Goal: Transaction & Acquisition: Download file/media

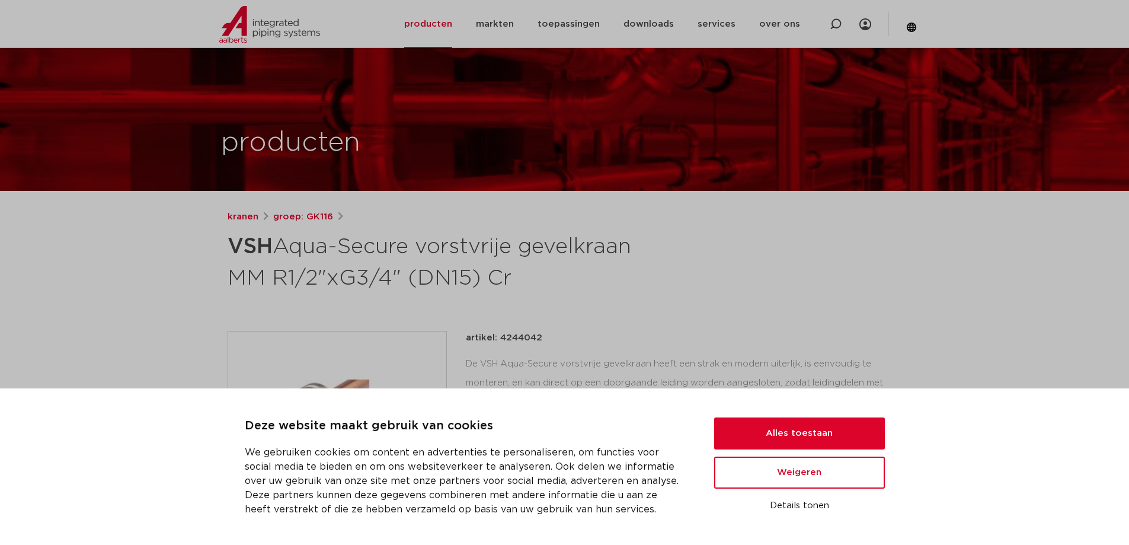
scroll to position [237, 0]
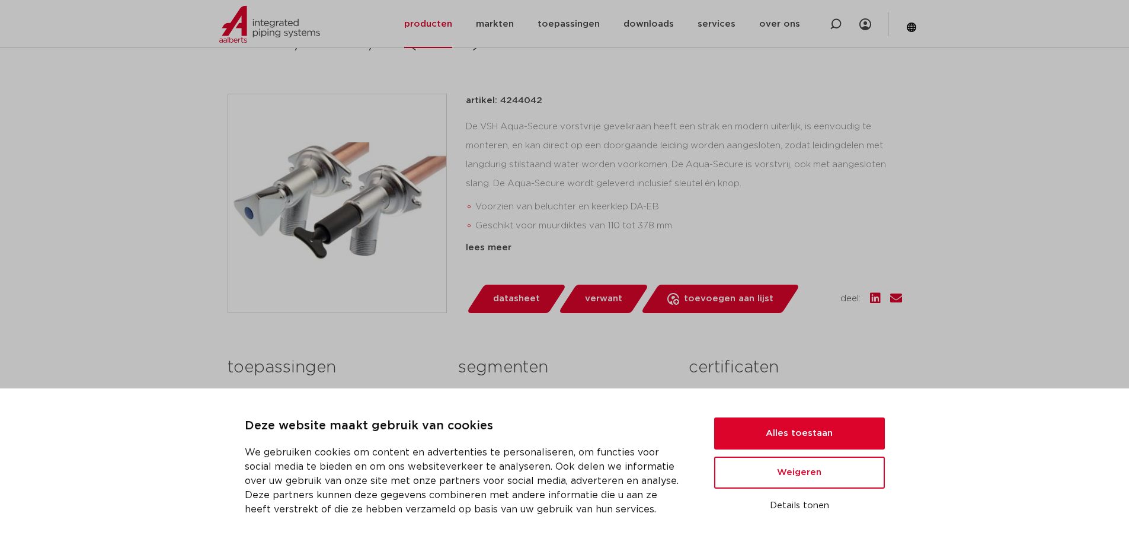
click at [514, 299] on span "datasheet" at bounding box center [516, 298] width 47 height 19
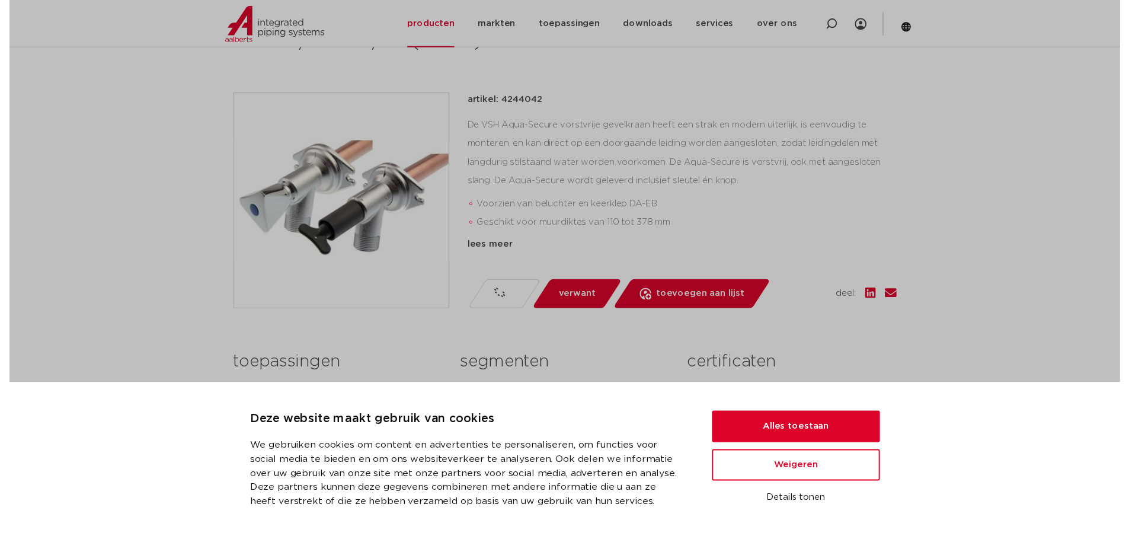
scroll to position [0, 0]
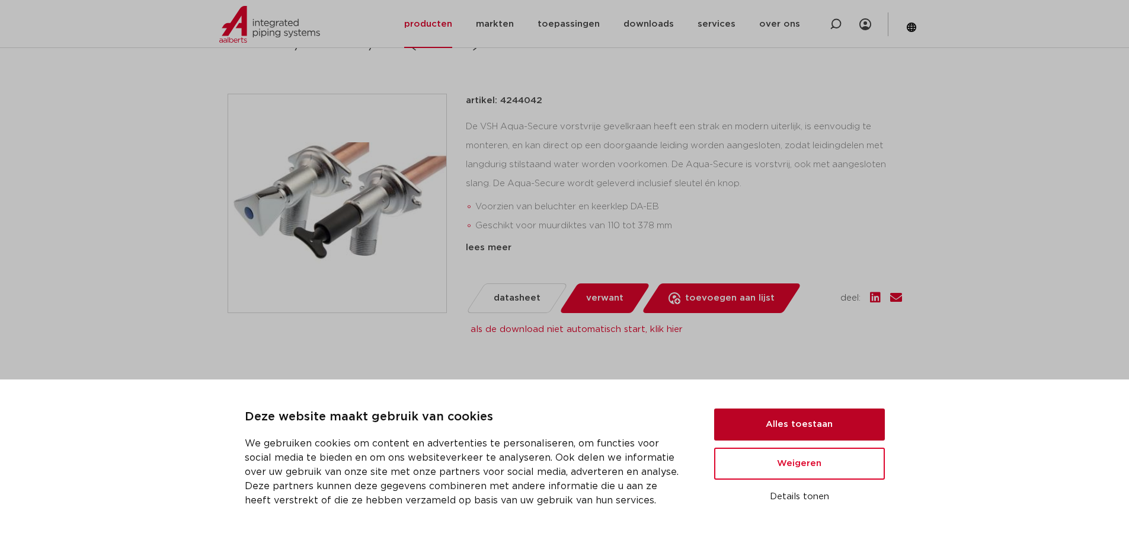
click at [769, 424] on button "Alles toestaan" at bounding box center [799, 424] width 171 height 32
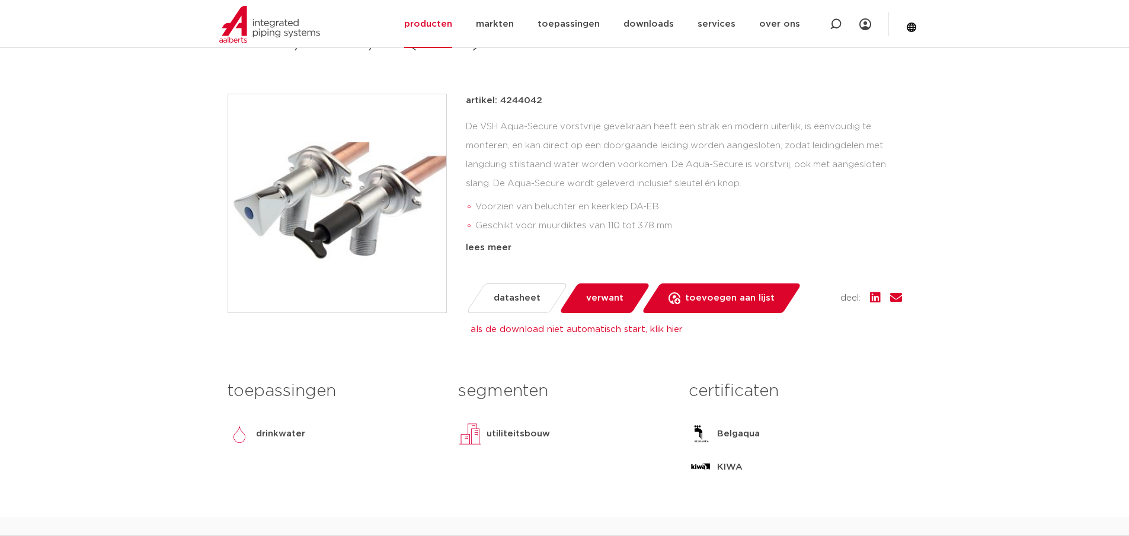
click at [610, 332] on link "als de download niet automatisch start, klik hier" at bounding box center [577, 329] width 212 height 9
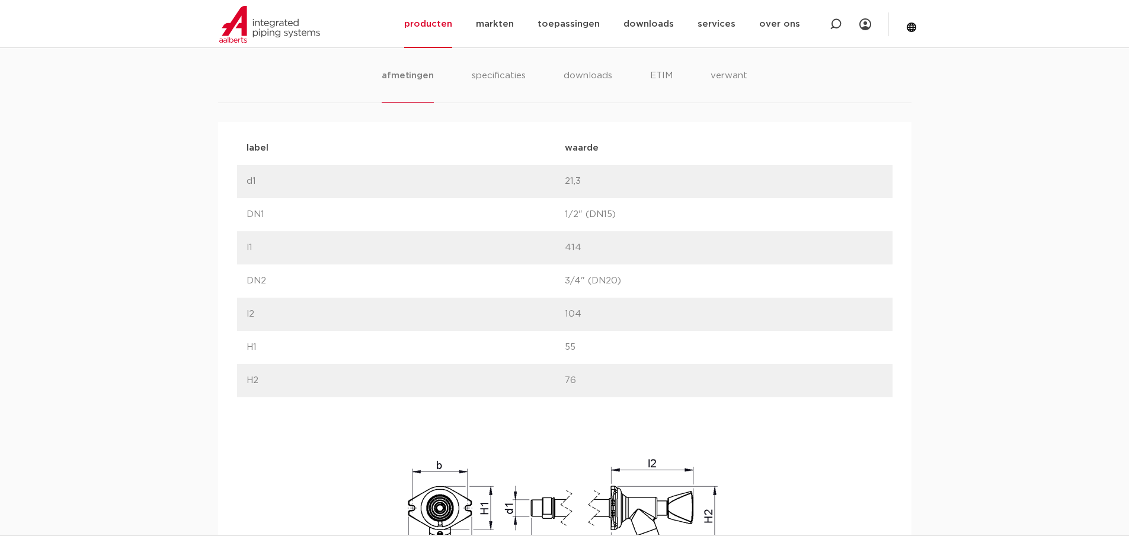
scroll to position [533, 0]
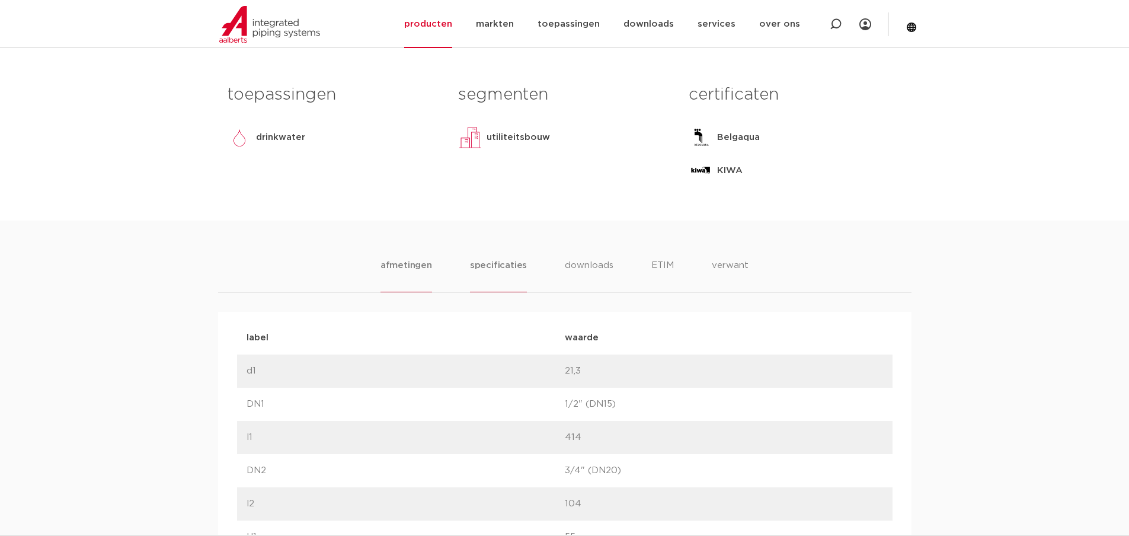
click at [508, 268] on li "specificaties" at bounding box center [498, 275] width 57 height 34
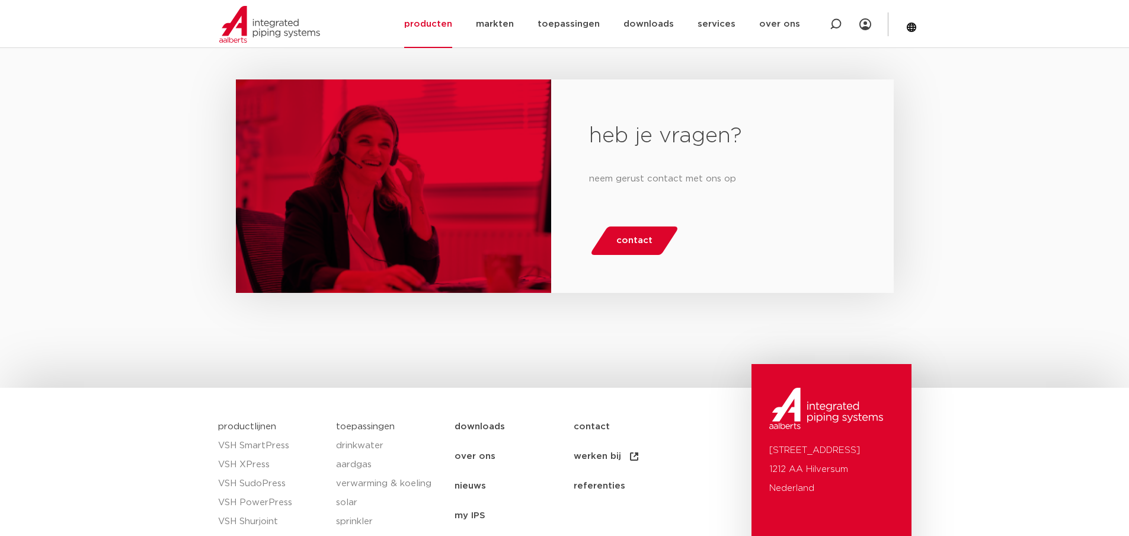
scroll to position [2342, 0]
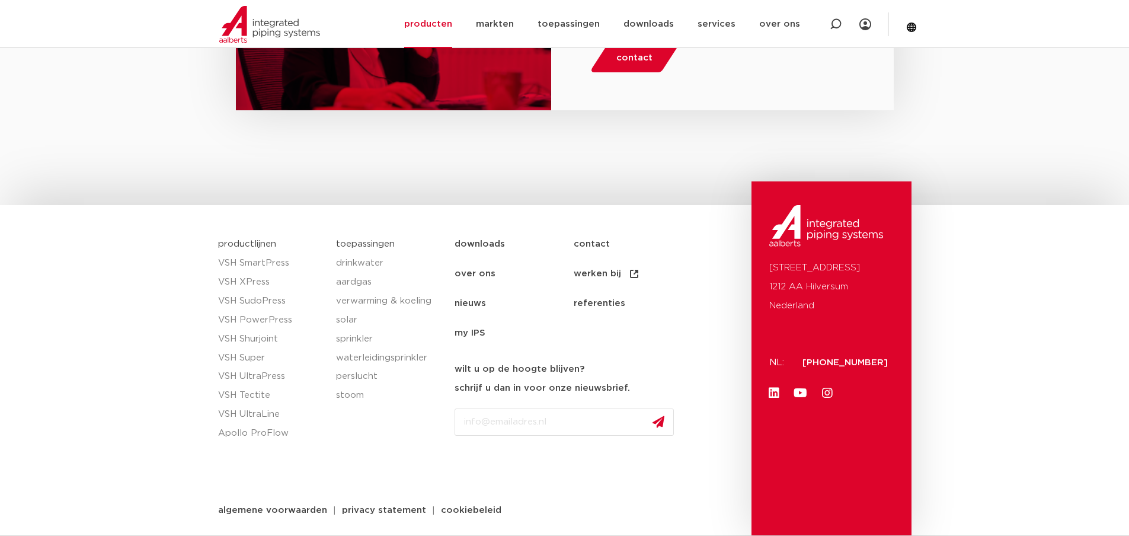
click at [490, 240] on link "downloads" at bounding box center [514, 244] width 119 height 30
